Goal: Navigation & Orientation: Find specific page/section

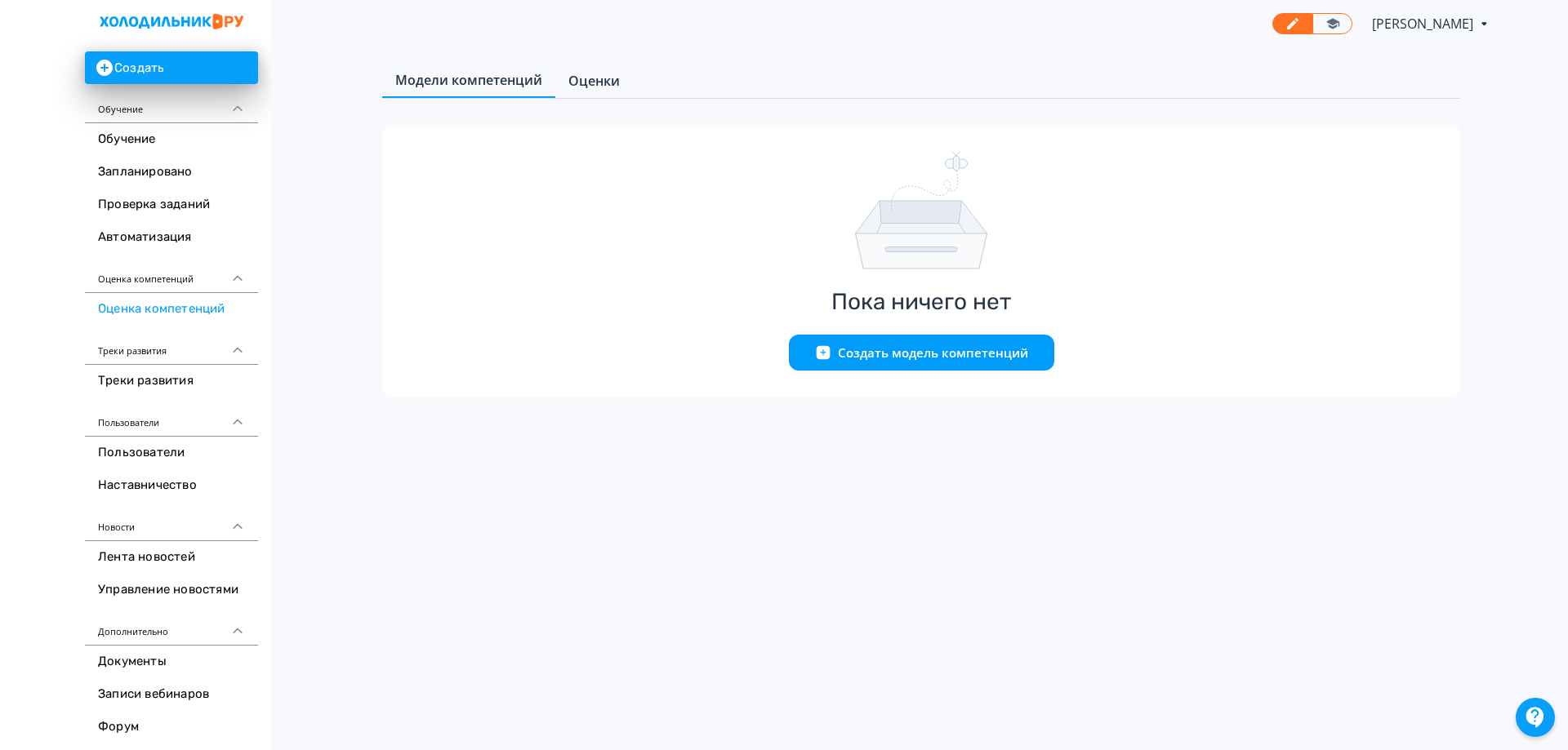
click at [621, 84] on link "Оценки" at bounding box center [594, 80] width 78 height 32
click at [477, 79] on span "Модели компетенций" at bounding box center [469, 81] width 147 height 20
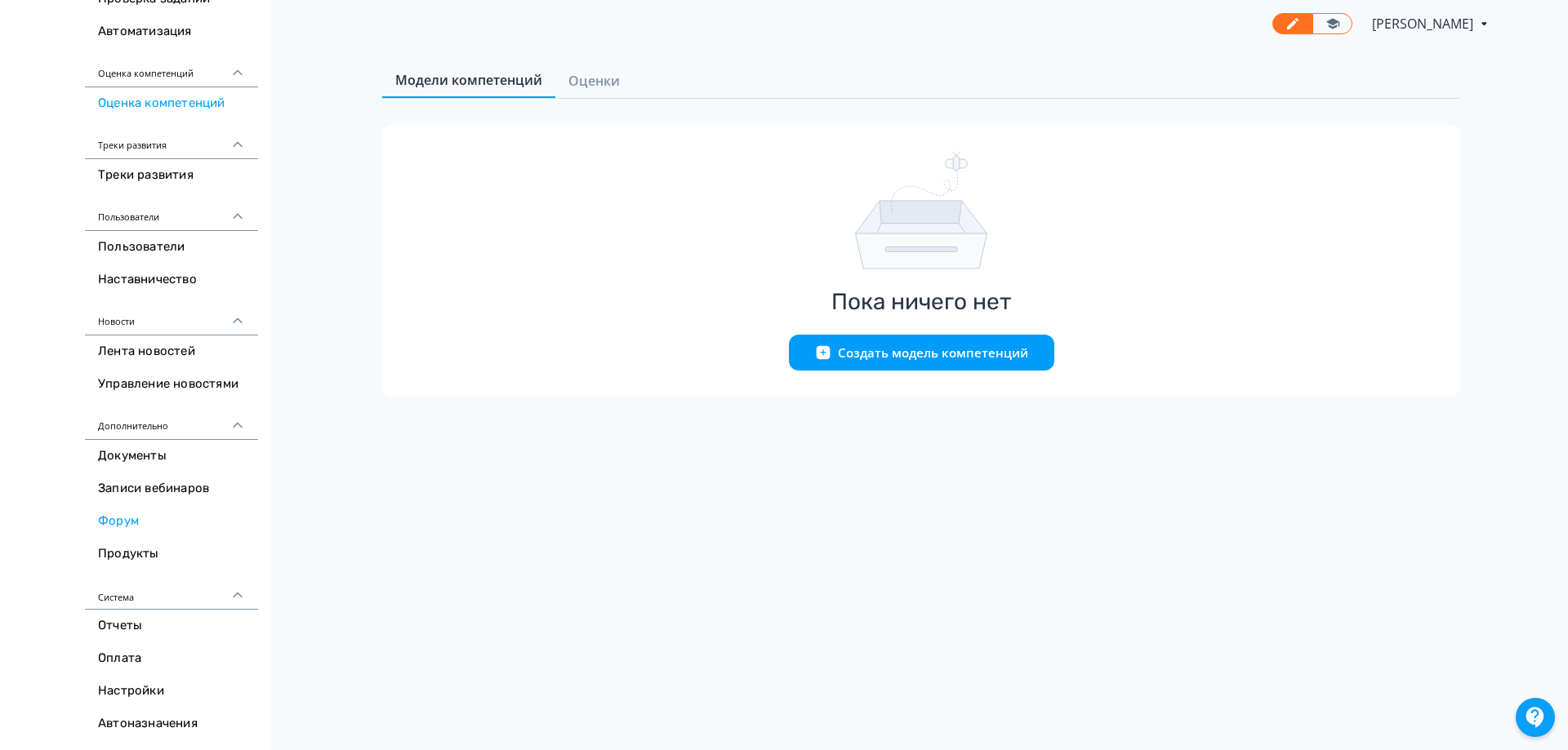
click at [156, 513] on link "Форум" at bounding box center [171, 521] width 173 height 32
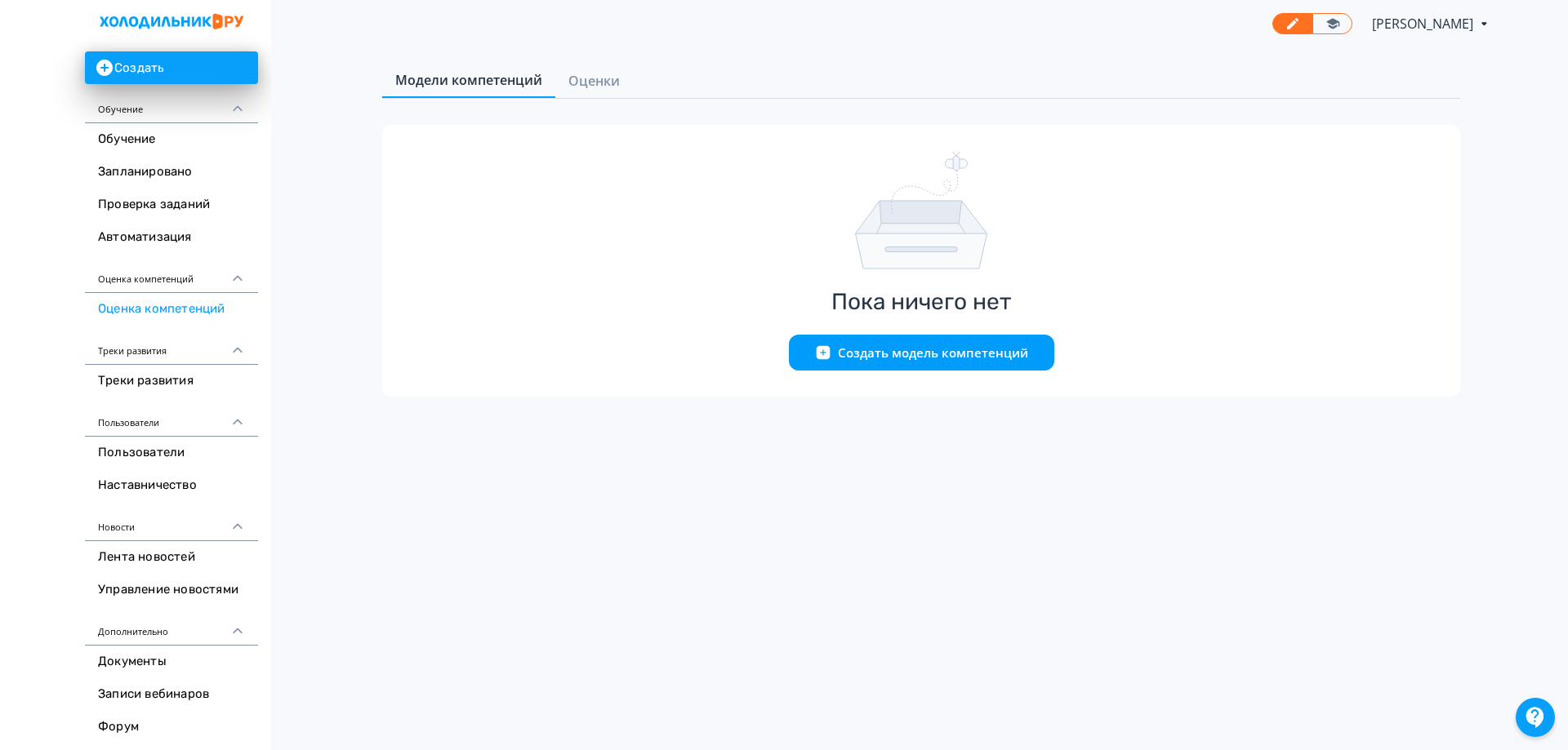
click at [151, 275] on div "Оценка компетенций" at bounding box center [171, 273] width 173 height 39
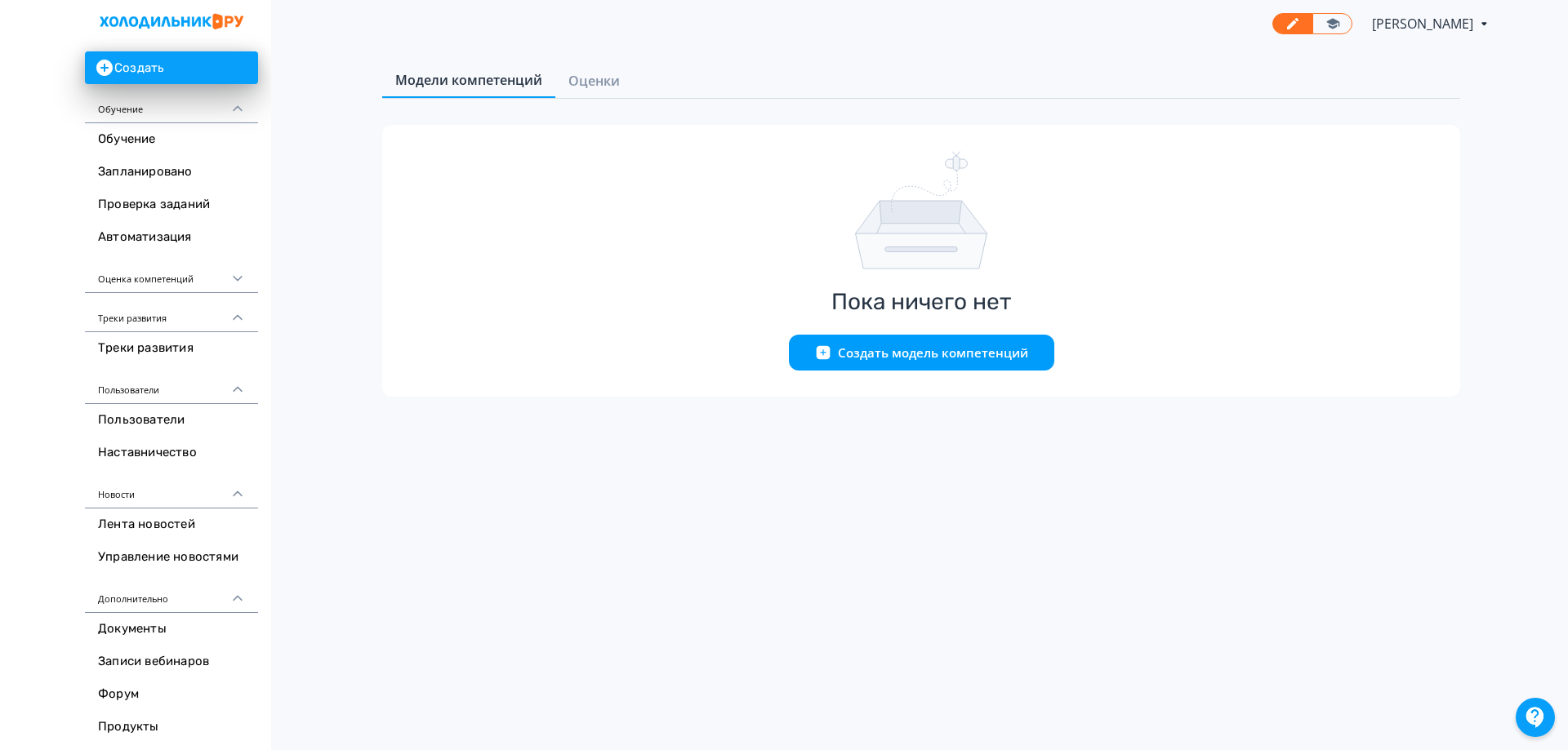
click at [151, 275] on div "Оценка компетенций" at bounding box center [171, 273] width 173 height 39
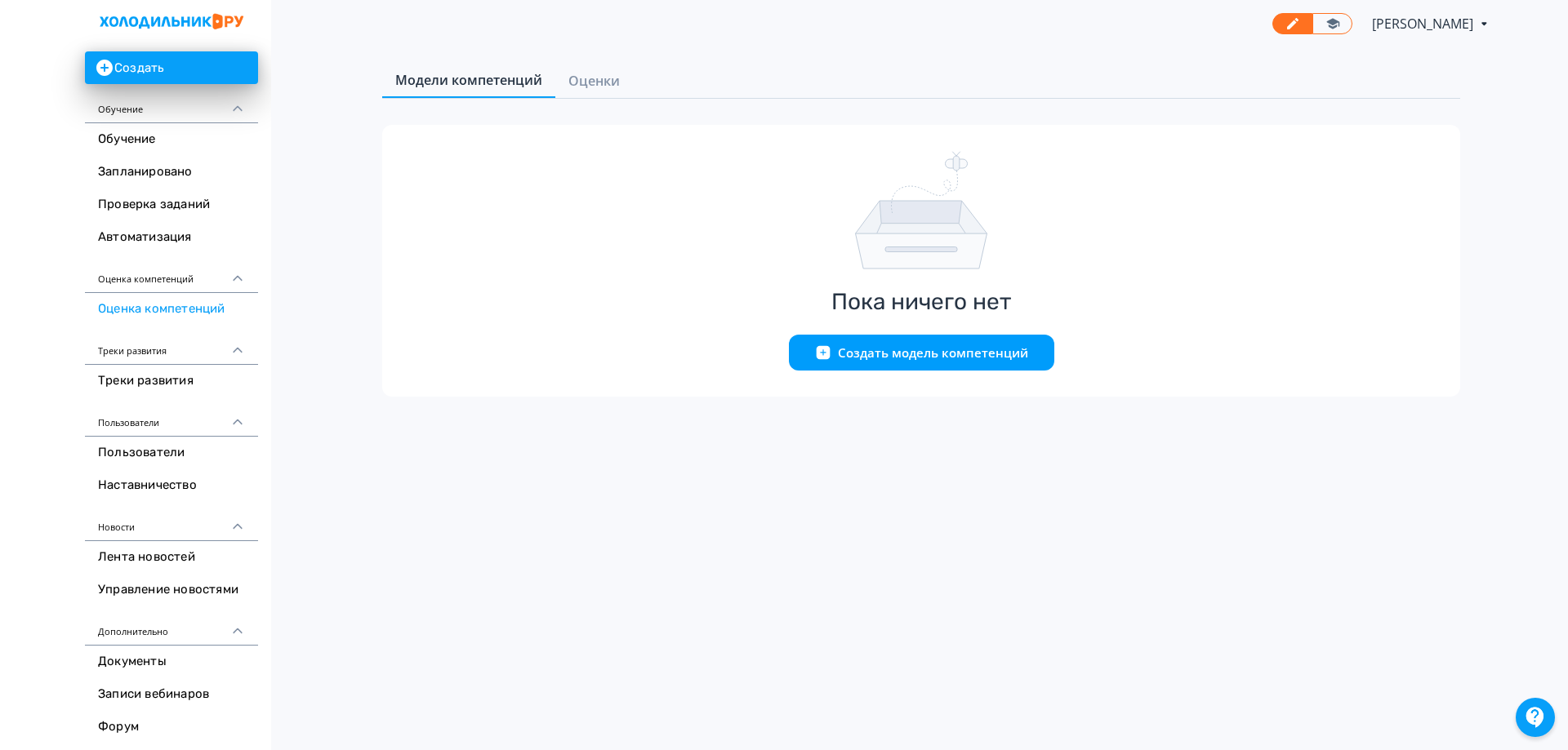
click at [1475, 21] on icon at bounding box center [1484, 24] width 17 height 20
click at [1531, 28] on div "Анастасия Беляева ID: 6186477 Аккаунты Профиль Оплата Выйти" at bounding box center [784, 375] width 1568 height 750
click at [575, 82] on span "Оценки" at bounding box center [594, 81] width 51 height 20
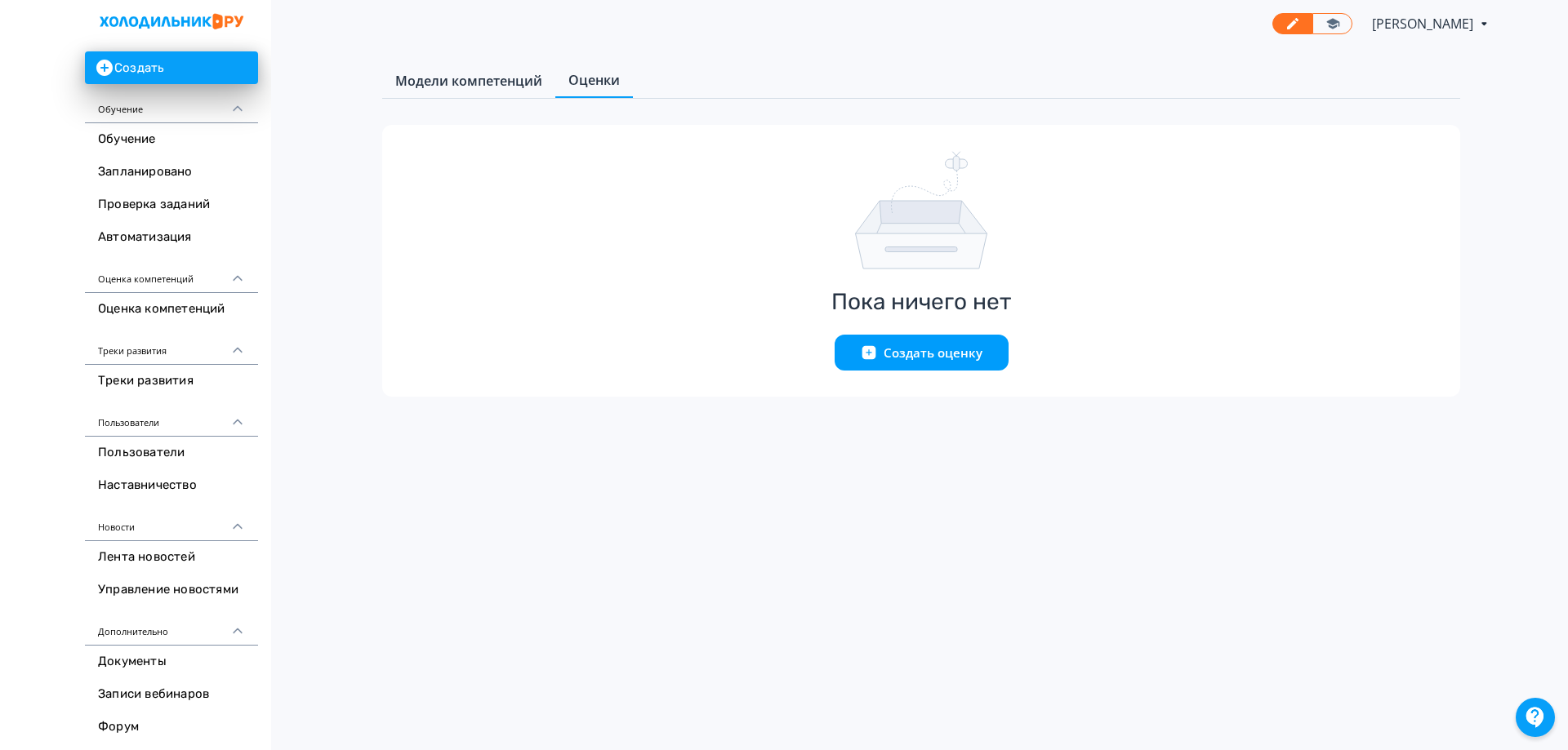
click at [493, 84] on span "Модели компетенций" at bounding box center [469, 81] width 147 height 20
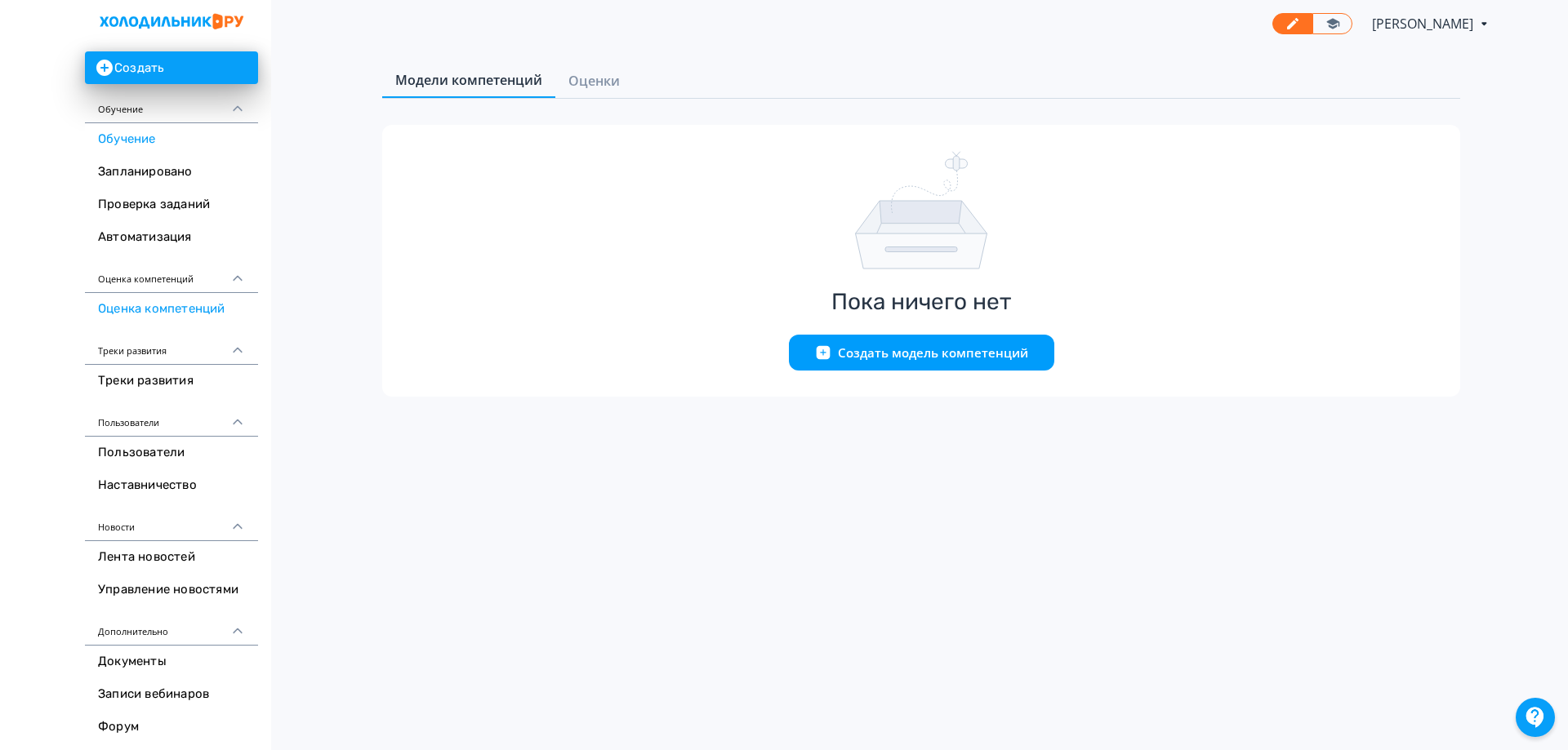
click at [139, 136] on link "Обучение" at bounding box center [171, 139] width 173 height 32
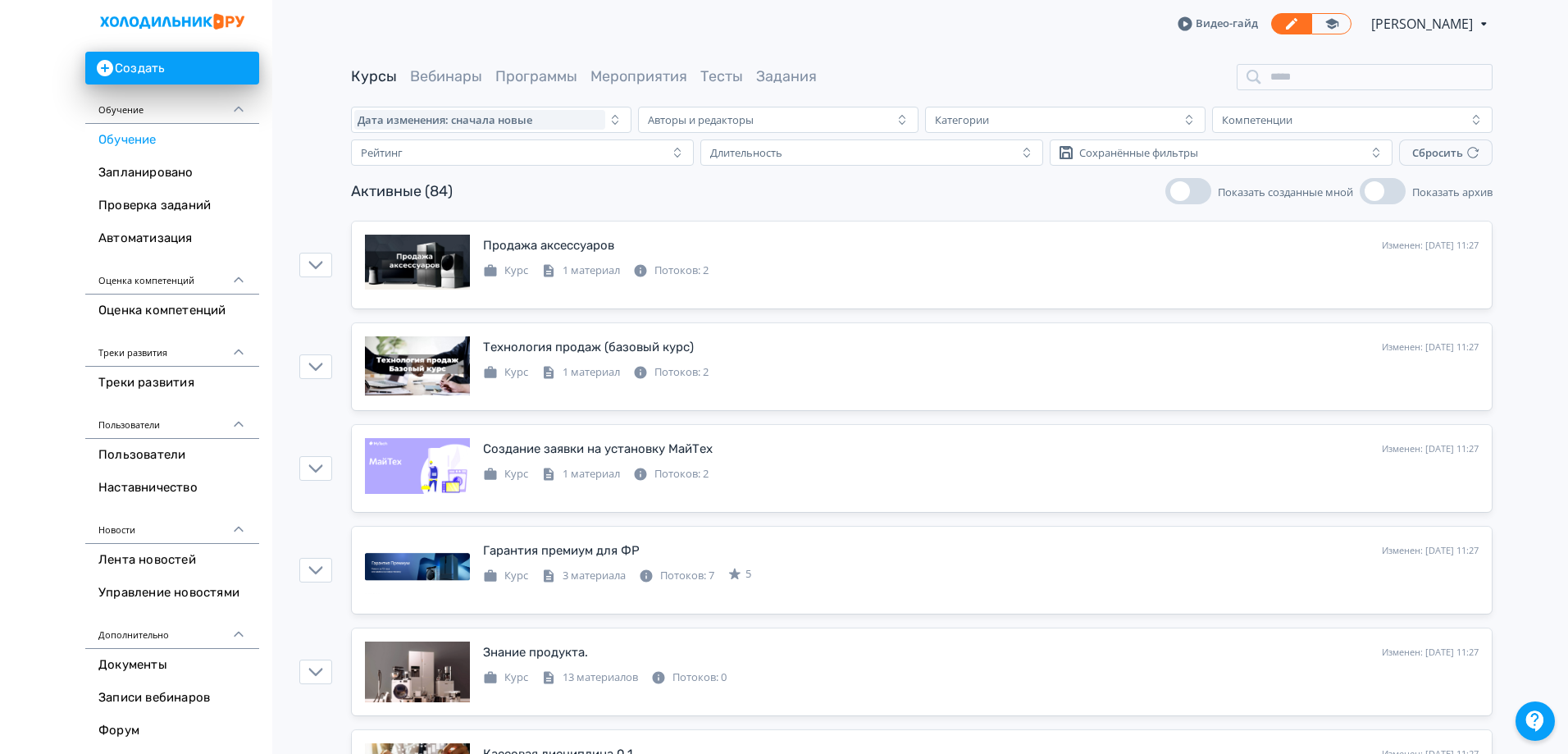
click at [1209, 24] on link "Видео-гайд" at bounding box center [1217, 24] width 81 height 17
